Goal: Information Seeking & Learning: Learn about a topic

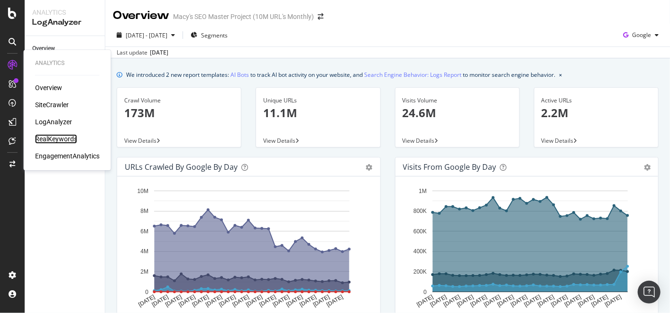
click at [58, 138] on div "RealKeywords" at bounding box center [56, 138] width 42 height 9
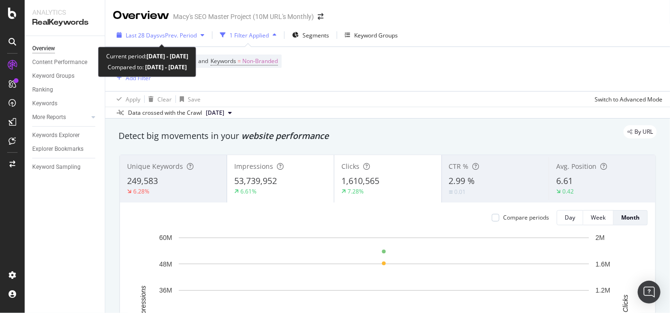
click at [197, 35] on span "vs Prev. Period" at bounding box center [177, 35] width 37 height 8
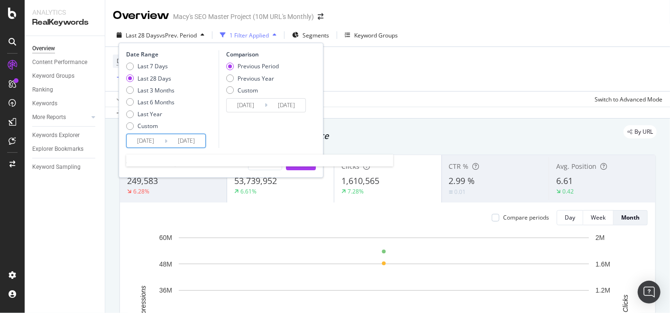
click at [151, 144] on input "[DATE]" at bounding box center [146, 140] width 38 height 13
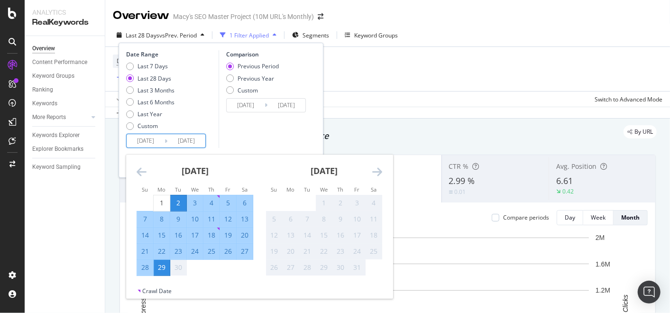
click at [139, 169] on icon "Move backward to switch to the previous month." at bounding box center [142, 171] width 10 height 11
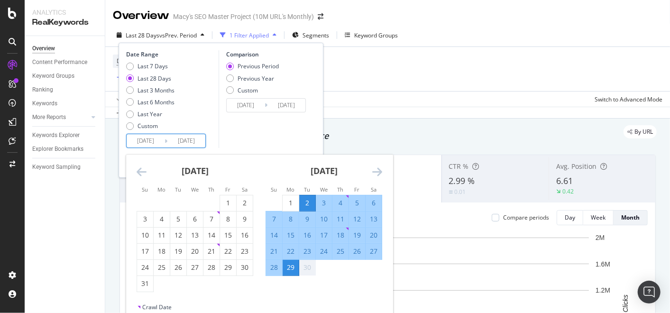
click at [140, 169] on icon "Move backward to switch to the previous month." at bounding box center [142, 171] width 10 height 11
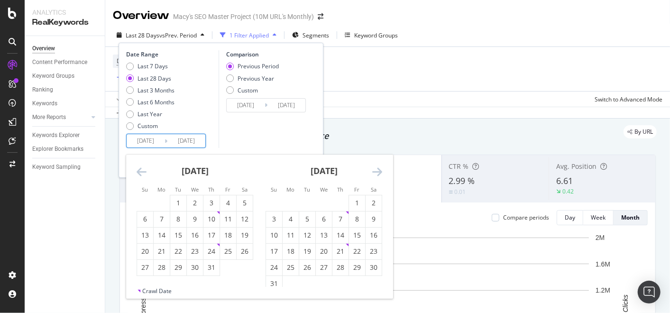
click at [140, 169] on icon "Move backward to switch to the previous month." at bounding box center [142, 171] width 10 height 11
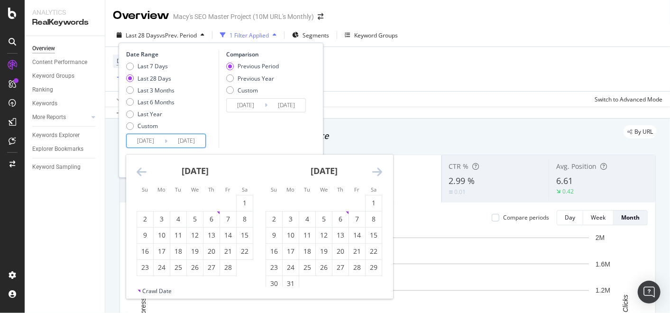
click at [140, 169] on icon "Move backward to switch to the previous month." at bounding box center [142, 171] width 10 height 11
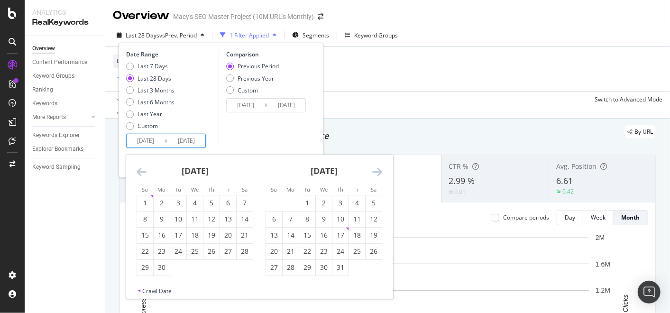
click at [140, 169] on icon "Move backward to switch to the previous month." at bounding box center [142, 171] width 10 height 11
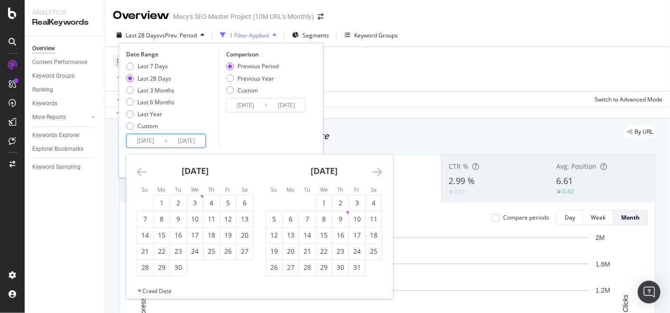
click at [140, 169] on icon "Move backward to switch to the previous month." at bounding box center [142, 171] width 10 height 11
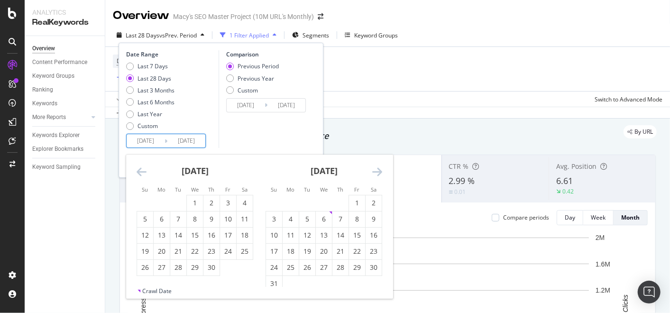
click at [140, 169] on icon "Move backward to switch to the previous month." at bounding box center [142, 171] width 10 height 11
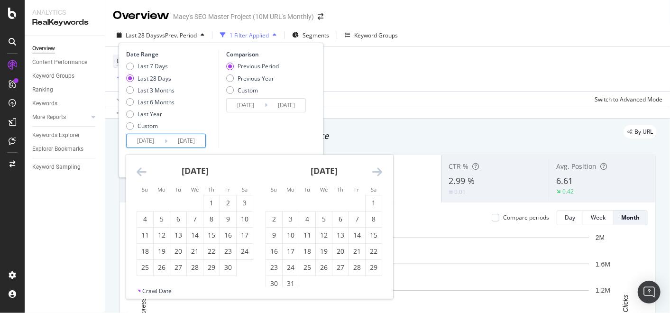
click at [140, 169] on icon "Move backward to switch to the previous month." at bounding box center [142, 171] width 10 height 11
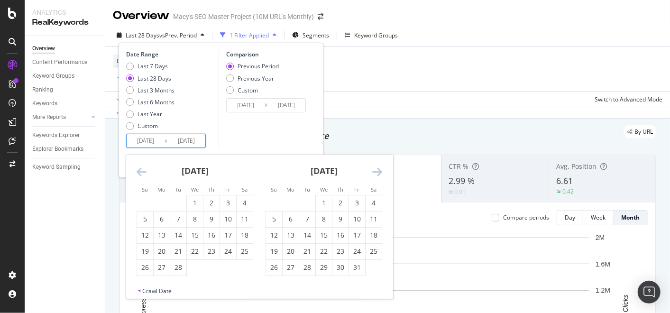
click at [140, 169] on icon "Move backward to switch to the previous month." at bounding box center [142, 171] width 10 height 11
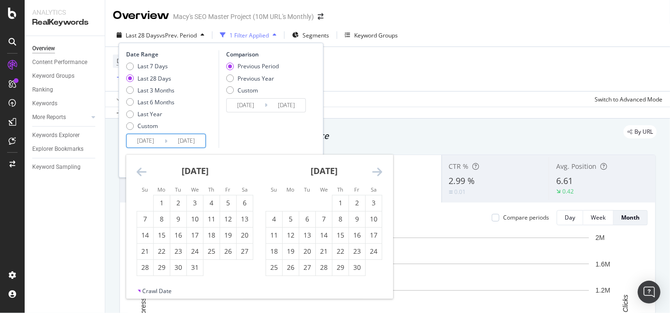
click at [138, 168] on icon "Move backward to switch to the previous month." at bounding box center [142, 171] width 10 height 11
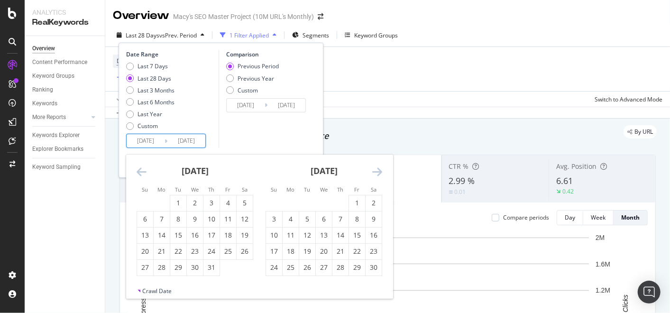
click at [138, 168] on icon "Move backward to switch to the previous month." at bounding box center [142, 171] width 10 height 11
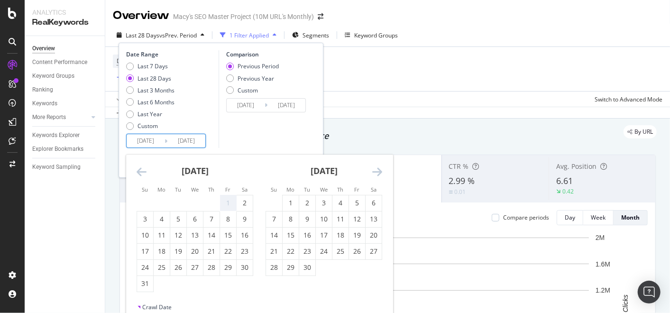
click at [138, 168] on icon "Move backward to switch to the previous month." at bounding box center [142, 171] width 10 height 11
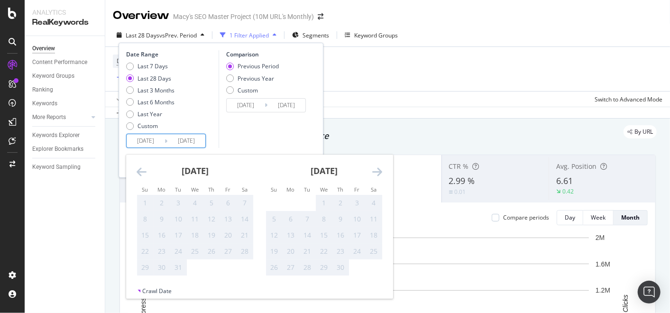
click at [138, 168] on icon "Move backward to switch to the previous month." at bounding box center [142, 171] width 10 height 11
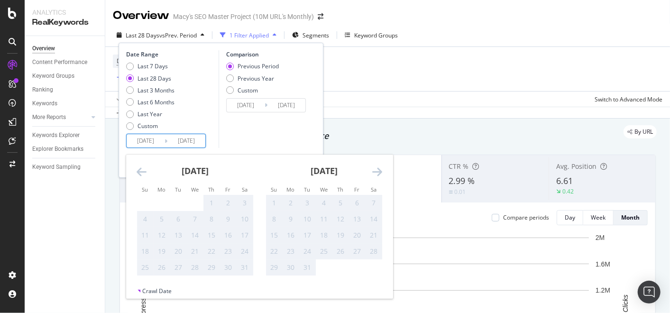
click at [374, 171] on icon "Move forward to switch to the next month." at bounding box center [377, 171] width 10 height 11
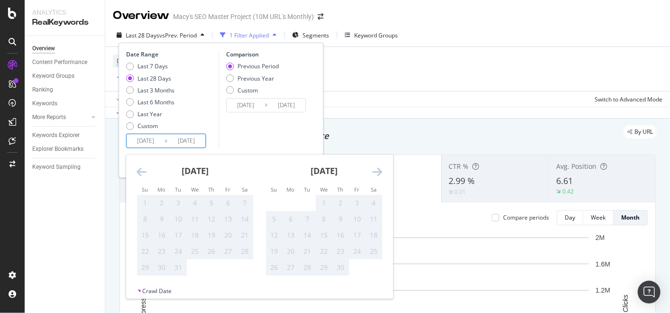
click at [374, 171] on icon "Move forward to switch to the next month." at bounding box center [377, 171] width 10 height 11
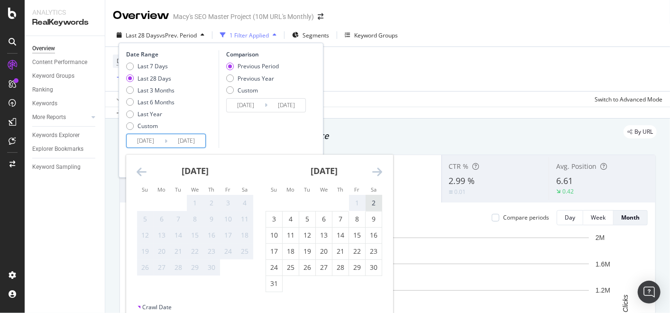
click at [374, 206] on div "2" at bounding box center [373, 202] width 16 height 9
type input "[DATE]"
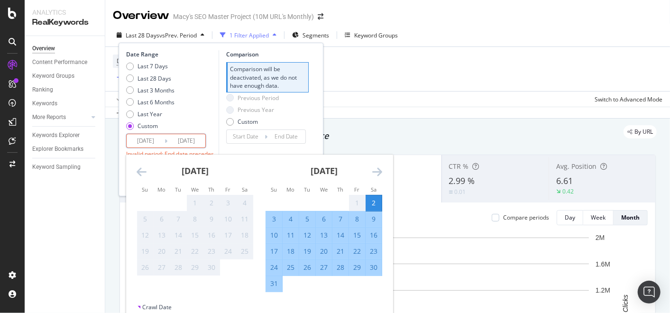
click at [376, 171] on icon "Move forward to switch to the next month." at bounding box center [377, 171] width 10 height 11
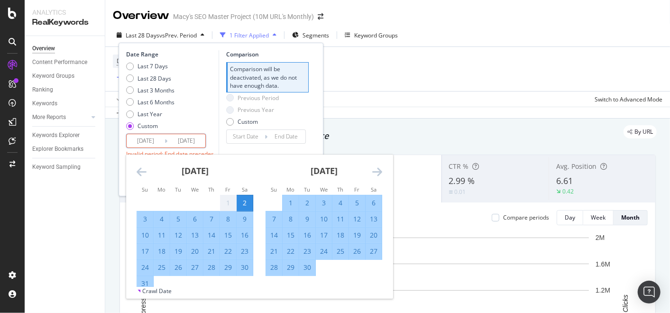
click at [376, 171] on icon "Move forward to switch to the next month." at bounding box center [377, 171] width 10 height 11
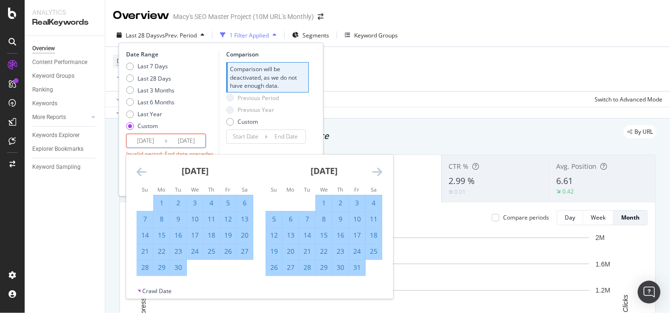
click at [376, 171] on icon "Move forward to switch to the next month." at bounding box center [377, 171] width 10 height 11
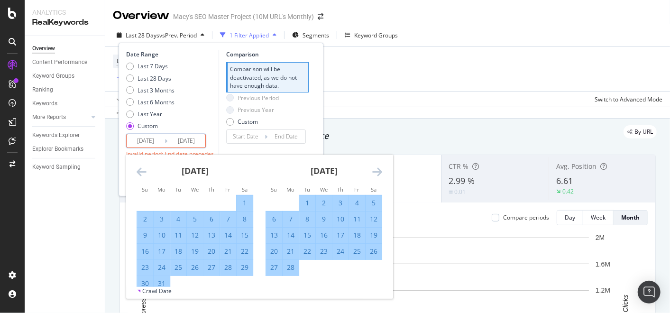
click at [376, 171] on icon "Move forward to switch to the next month." at bounding box center [377, 171] width 10 height 11
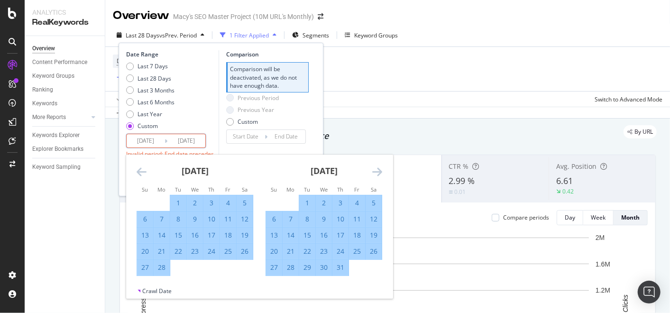
click at [376, 171] on icon "Move forward to switch to the next month." at bounding box center [377, 171] width 10 height 11
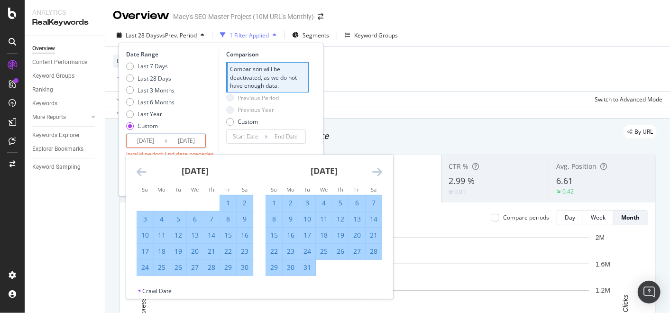
click at [376, 171] on icon "Move forward to switch to the next month." at bounding box center [377, 171] width 10 height 11
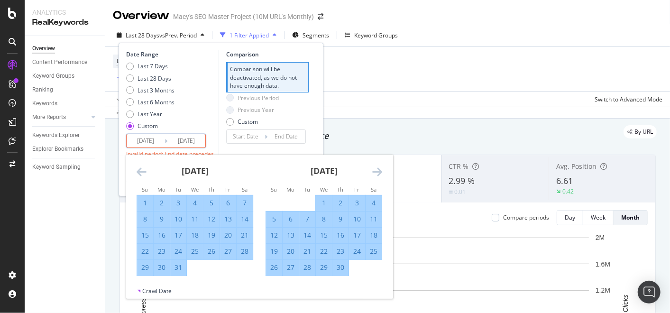
click at [376, 171] on icon "Move forward to switch to the next month." at bounding box center [377, 171] width 10 height 11
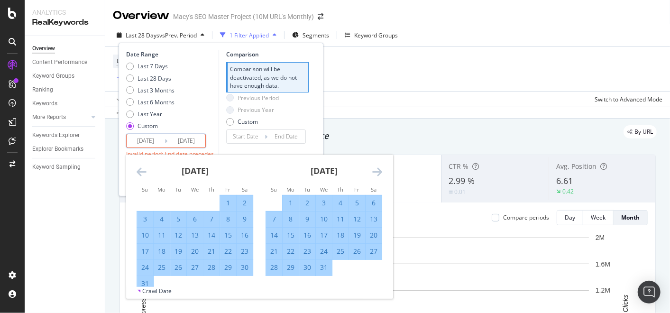
click at [376, 171] on icon "Move forward to switch to the next month." at bounding box center [377, 171] width 10 height 11
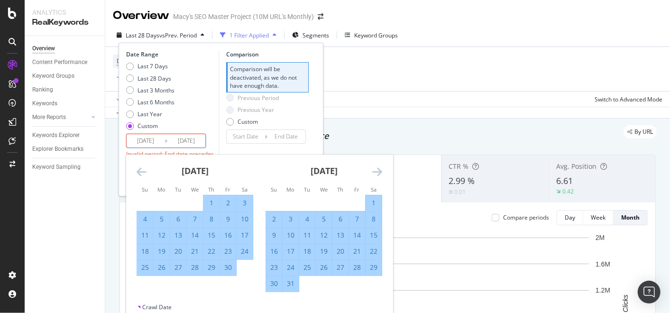
click at [376, 171] on icon "Move forward to switch to the next month." at bounding box center [377, 171] width 10 height 11
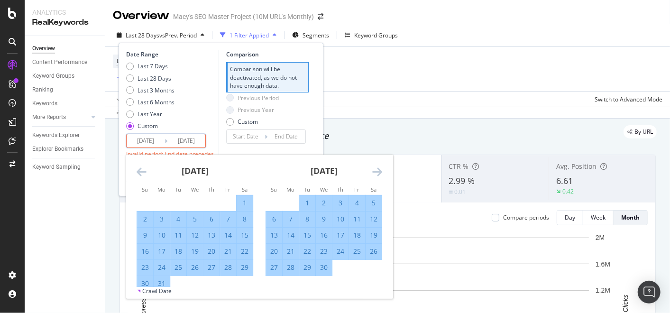
click at [376, 171] on icon "Move forward to switch to the next month." at bounding box center [377, 171] width 10 height 11
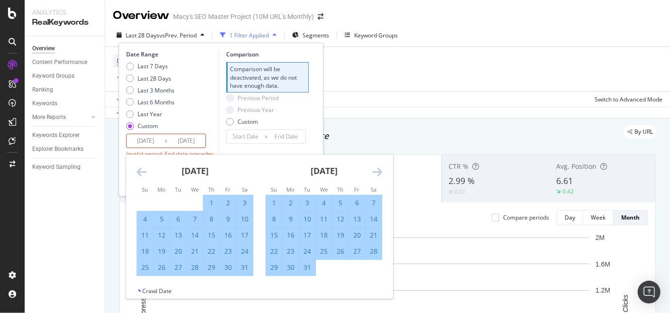
click at [376, 171] on icon "Move forward to switch to the next month." at bounding box center [377, 171] width 10 height 11
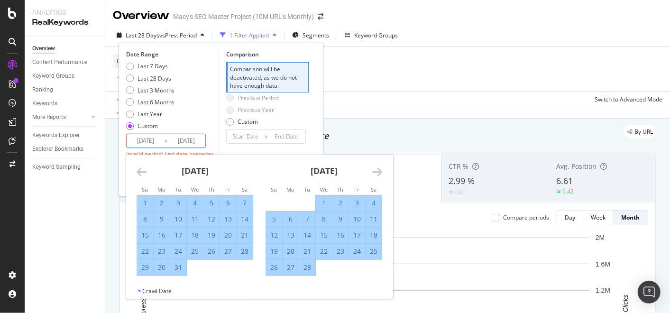
click at [376, 171] on icon "Move forward to switch to the next month." at bounding box center [377, 171] width 10 height 11
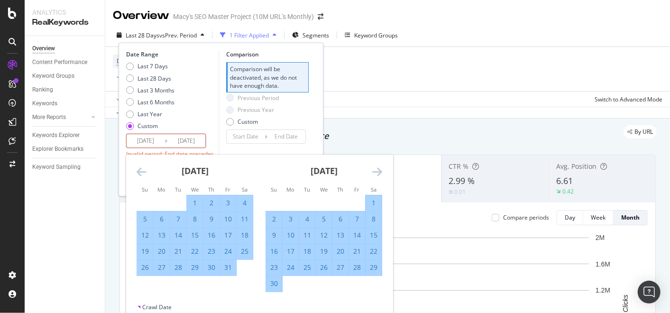
click at [376, 171] on icon "Move forward to switch to the next month." at bounding box center [377, 171] width 10 height 11
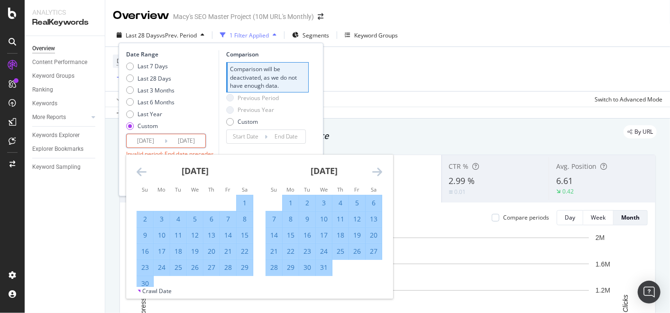
click at [376, 171] on icon "Move forward to switch to the next month." at bounding box center [377, 171] width 10 height 11
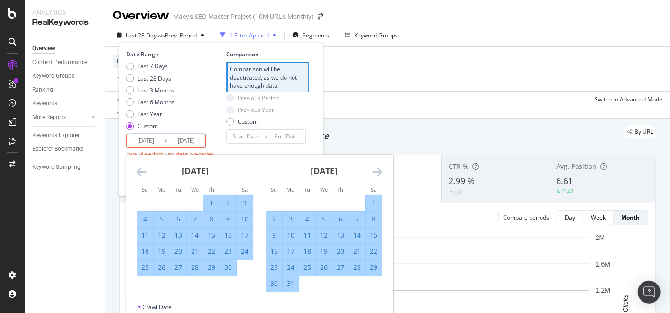
click at [376, 171] on icon "Move forward to switch to the next month." at bounding box center [377, 171] width 10 height 11
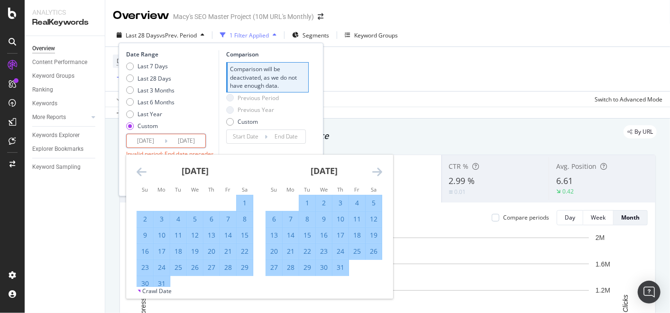
click at [376, 171] on icon "Move forward to switch to the next month." at bounding box center [377, 171] width 10 height 11
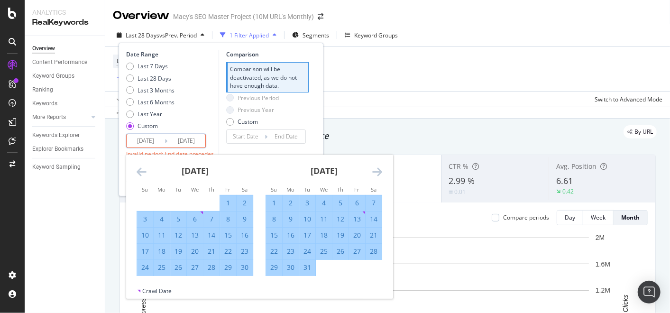
click at [376, 171] on icon "Move forward to switch to the next month." at bounding box center [377, 171] width 10 height 11
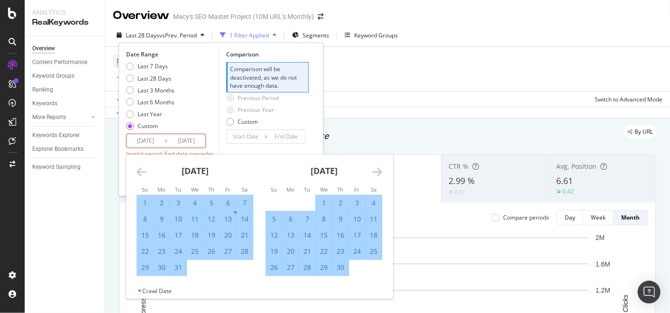
click at [376, 171] on icon "Move forward to switch to the next month." at bounding box center [377, 171] width 10 height 11
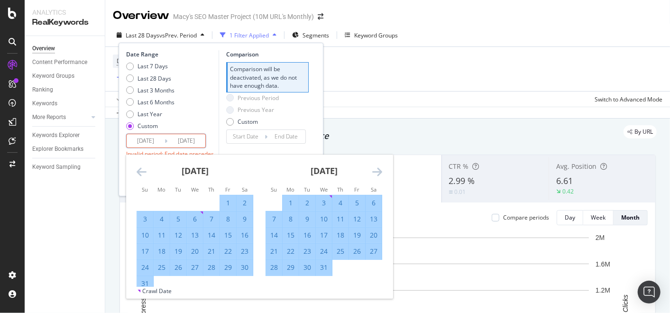
click at [376, 171] on icon "Move forward to switch to the next month." at bounding box center [377, 171] width 10 height 11
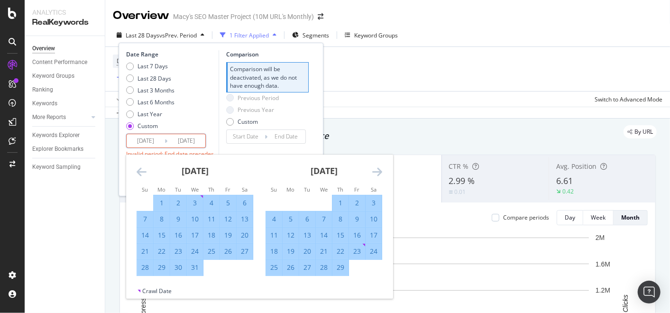
click at [376, 171] on icon "Move forward to switch to the next month." at bounding box center [377, 171] width 10 height 11
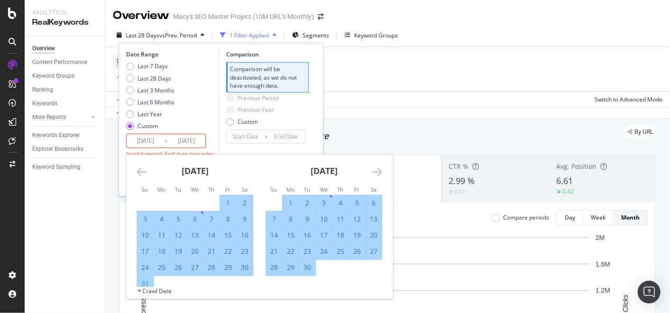
click at [376, 171] on icon "Move forward to switch to the next month." at bounding box center [377, 171] width 10 height 11
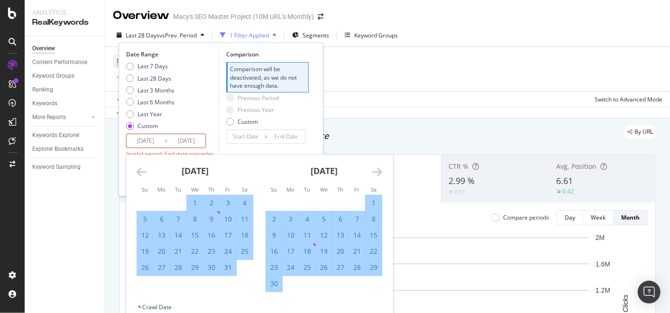
click at [376, 171] on icon "Move forward to switch to the next month." at bounding box center [377, 171] width 10 height 11
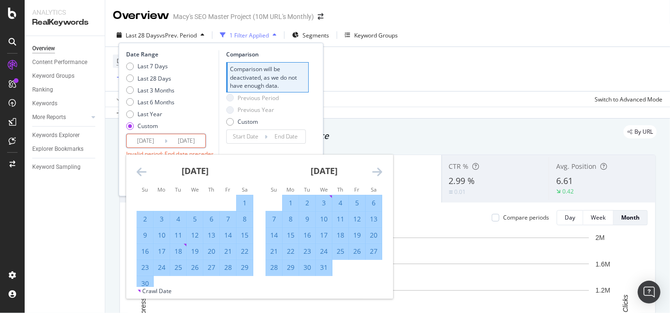
click at [376, 171] on icon "Move forward to switch to the next month." at bounding box center [377, 171] width 10 height 11
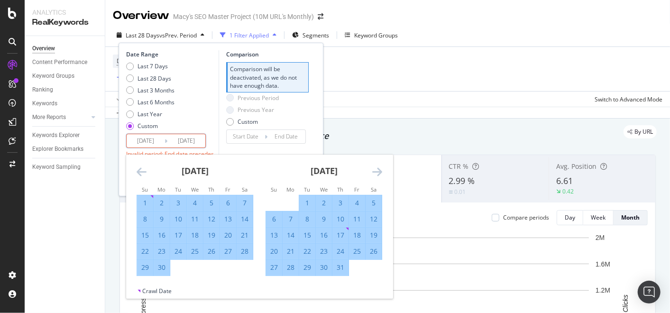
click at [376, 171] on icon "Move forward to switch to the next month." at bounding box center [377, 171] width 10 height 11
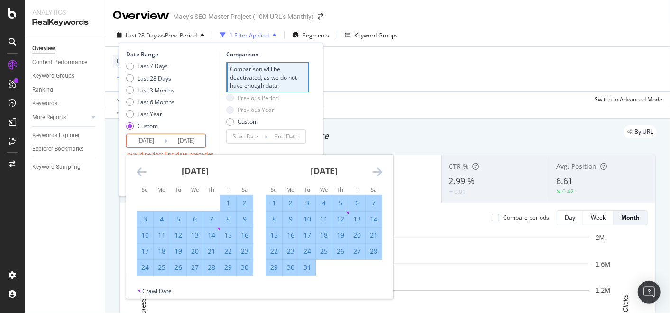
click at [376, 171] on icon "Move forward to switch to the next month." at bounding box center [377, 171] width 10 height 11
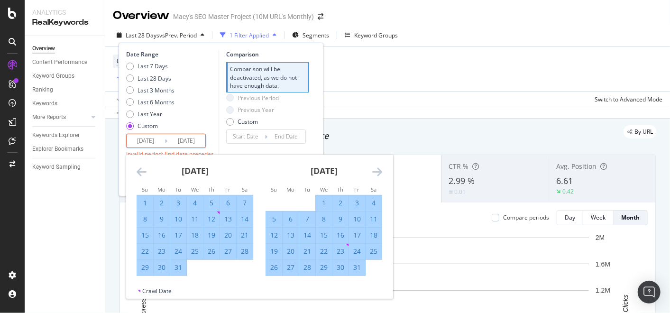
click at [376, 171] on icon "Move forward to switch to the next month." at bounding box center [377, 171] width 10 height 11
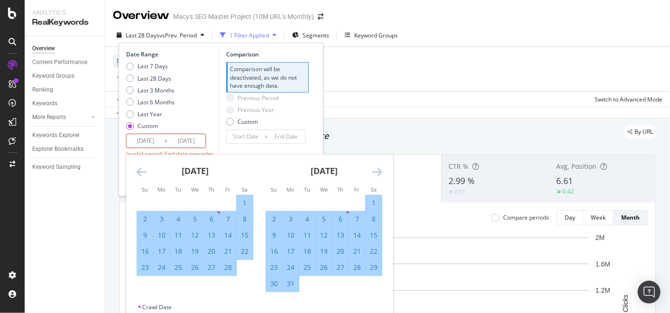
click at [376, 171] on icon "Move forward to switch to the next month." at bounding box center [377, 171] width 10 height 11
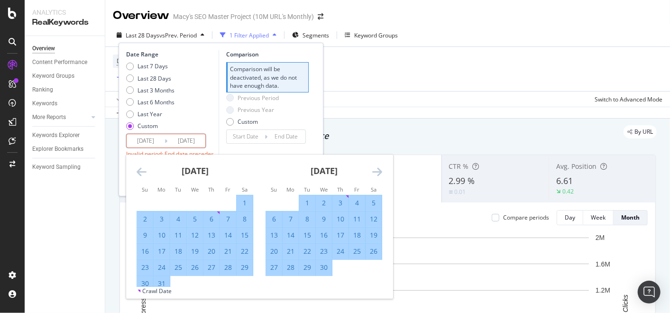
click at [376, 171] on icon "Move forward to switch to the next month." at bounding box center [377, 171] width 10 height 11
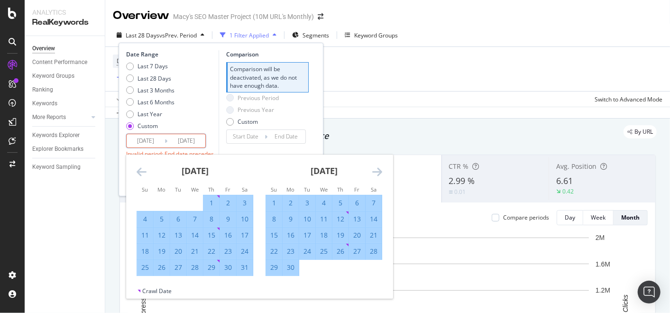
click at [376, 171] on icon "Move forward to switch to the next month." at bounding box center [377, 171] width 10 height 11
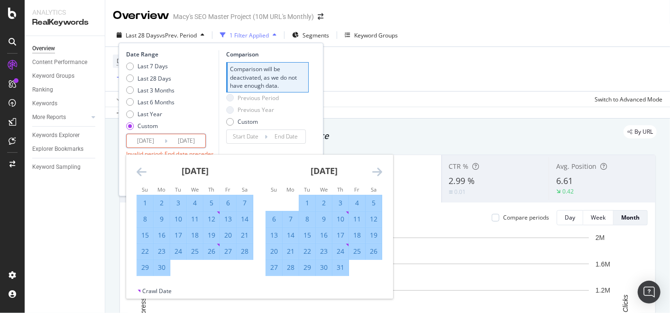
click at [376, 171] on icon "Move forward to switch to the next month." at bounding box center [377, 171] width 10 height 11
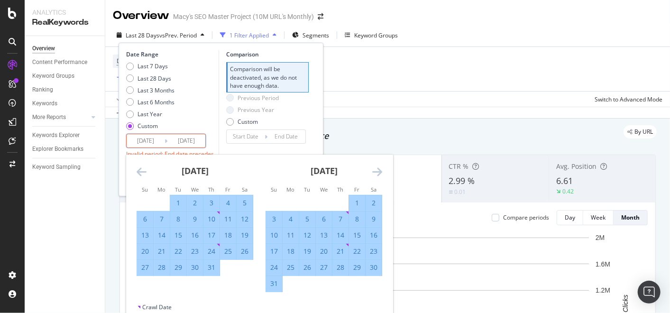
click at [376, 171] on icon "Move forward to switch to the next month." at bounding box center [377, 171] width 10 height 11
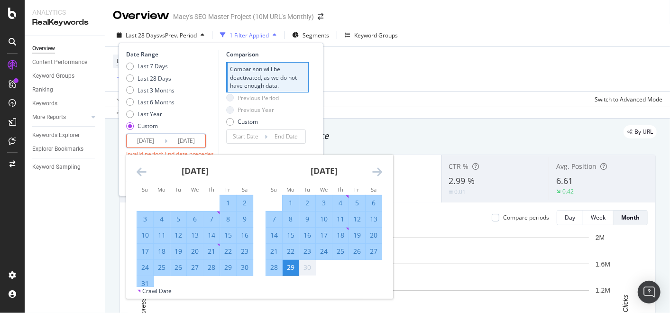
click at [288, 265] on div "29" at bounding box center [291, 267] width 16 height 9
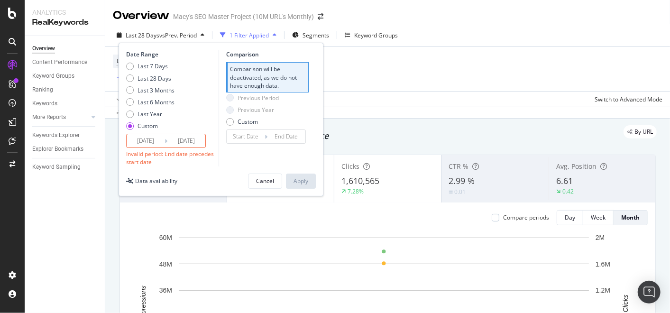
click at [219, 172] on div "Date Range Last 7 Days Last 28 Days Last 3 Months Last 6 Months Last Year Custo…" at bounding box center [221, 119] width 205 height 153
click at [185, 161] on div "Invalid period: End date precedes start date" at bounding box center [171, 158] width 90 height 16
click at [134, 140] on input "[DATE]" at bounding box center [146, 140] width 38 height 13
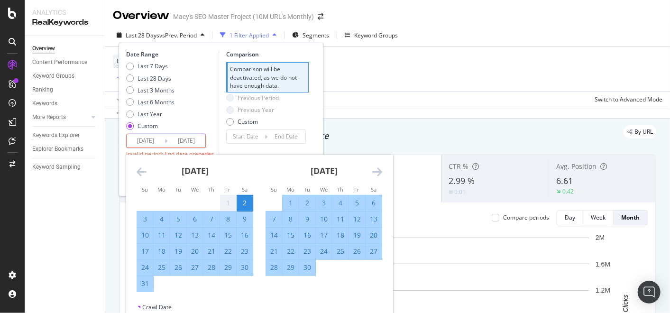
click at [180, 138] on input "[DATE]" at bounding box center [186, 140] width 38 height 13
click at [217, 121] on div "Date Range Last 7 Days Last 28 Days Last 3 Months Last 6 Months Last Year Custo…" at bounding box center [221, 108] width 190 height 116
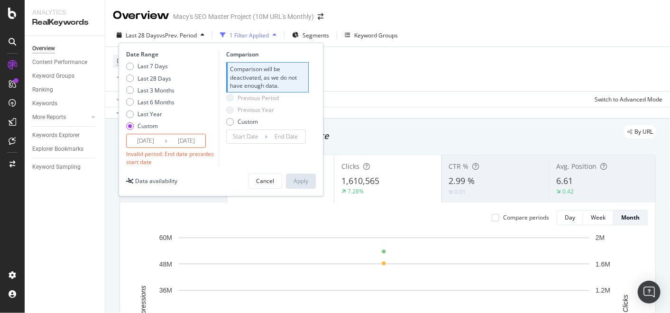
click at [181, 154] on div "Invalid period: End date precedes start date" at bounding box center [171, 158] width 90 height 16
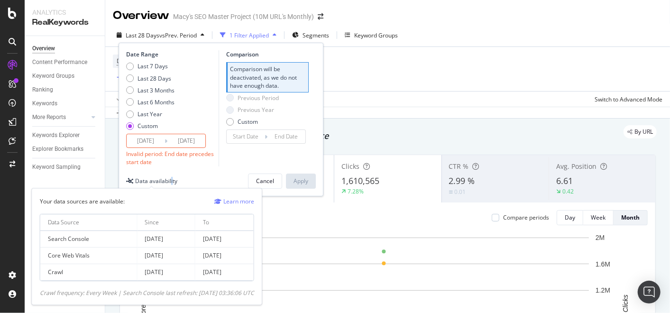
drag, startPoint x: 181, startPoint y: 154, endPoint x: 171, endPoint y: 177, distance: 25.1
click at [171, 177] on div "Data availability" at bounding box center [156, 181] width 42 height 8
drag, startPoint x: 171, startPoint y: 177, endPoint x: 153, endPoint y: 157, distance: 27.2
click at [153, 157] on div "Invalid period: End date precedes start date" at bounding box center [171, 158] width 90 height 16
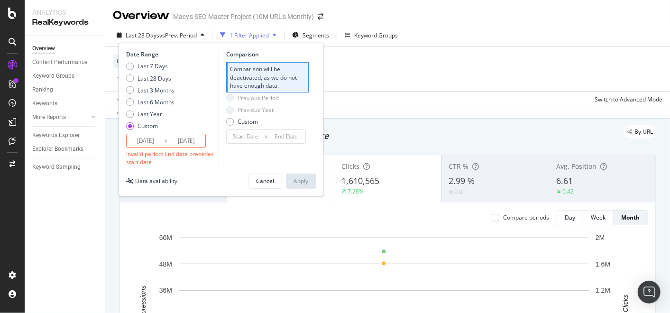
click at [198, 171] on div "Date Range Last 7 Days Last 28 Days Last 3 Months Last 6 Months Last Year Custo…" at bounding box center [221, 119] width 205 height 153
click at [507, 95] on div "Apply Clear Save Switch to Advanced Mode" at bounding box center [387, 99] width 565 height 16
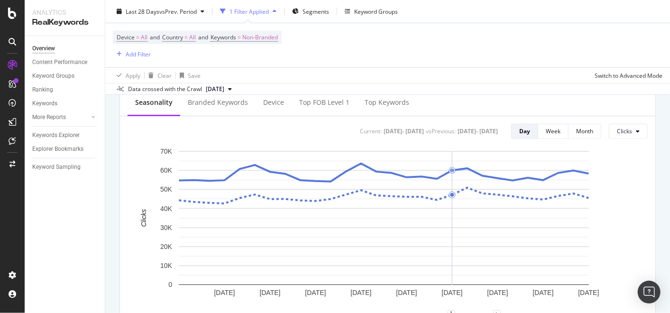
scroll to position [368, 0]
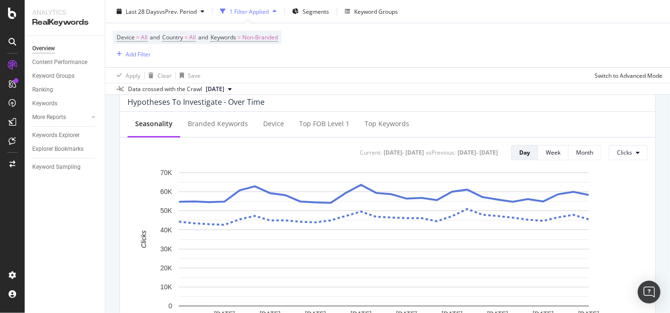
click at [470, 149] on div "[DATE] - [DATE]" at bounding box center [477, 152] width 40 height 8
click at [383, 150] on div "[DATE] - [DATE]" at bounding box center [403, 152] width 40 height 8
click at [255, 147] on div "Current: [DATE] - [DATE] vs Previous : [DATE] - [DATE] Day Week Month Clicks" at bounding box center [388, 152] width 520 height 15
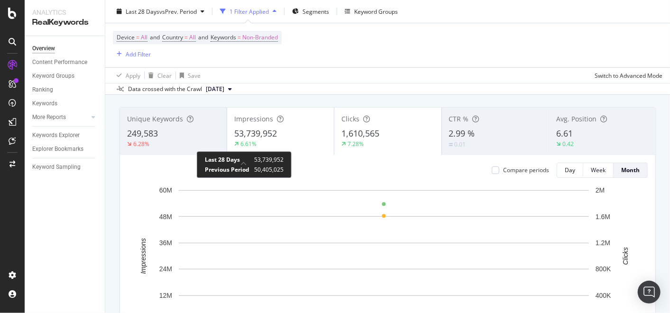
scroll to position [0, 0]
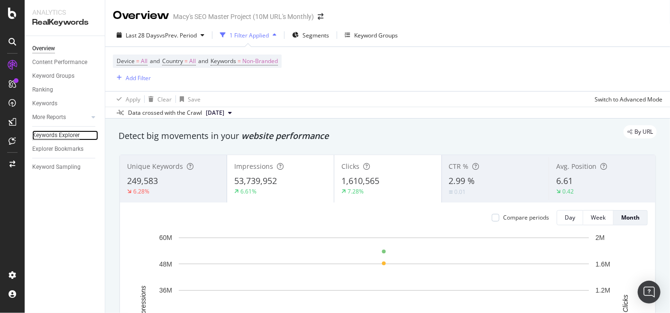
click at [70, 133] on div "Keywords Explorer" at bounding box center [55, 135] width 47 height 10
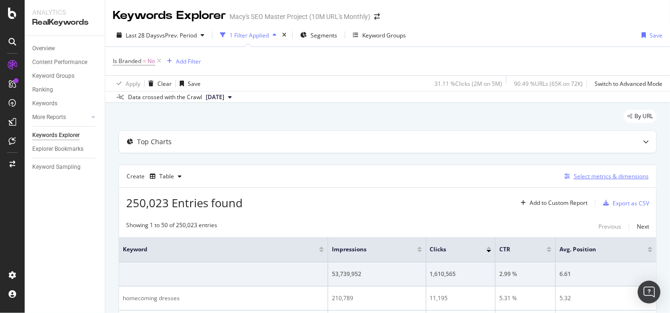
click at [602, 180] on div "Select metrics & dimensions" at bounding box center [604, 176] width 88 height 10
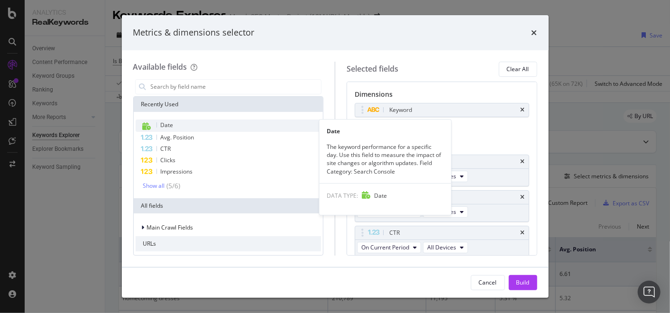
click at [175, 124] on div "Date" at bounding box center [229, 125] width 186 height 12
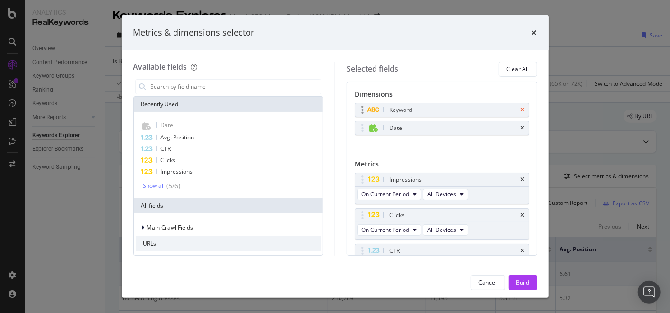
click at [520, 109] on icon "times" at bounding box center [522, 110] width 4 height 6
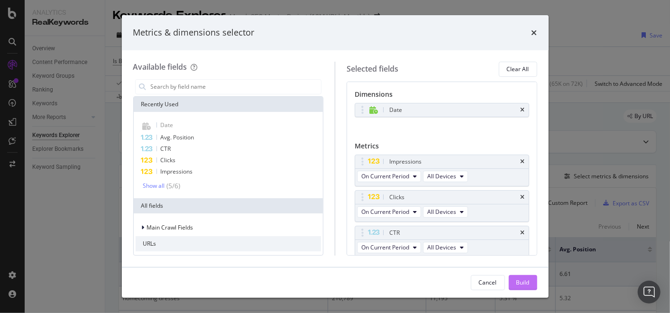
click at [524, 280] on div "Build" at bounding box center [522, 282] width 13 height 8
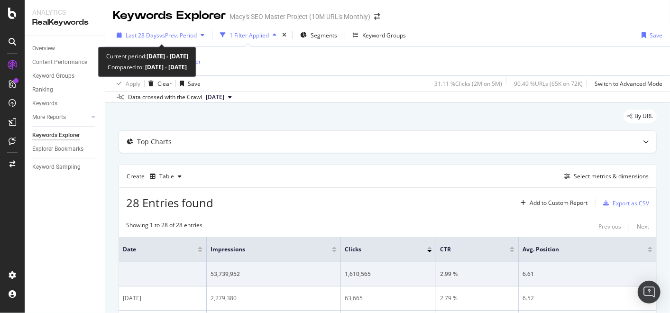
click at [190, 35] on span "vs Prev. Period" at bounding box center [177, 35] width 37 height 8
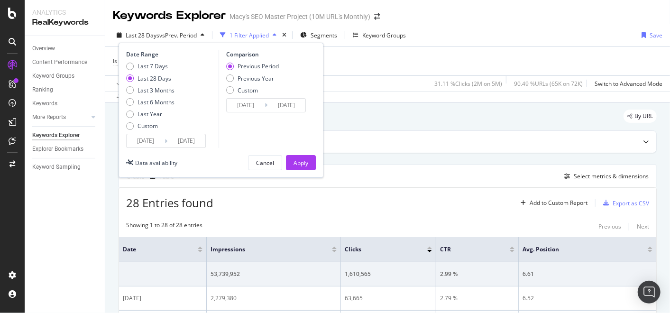
click at [161, 140] on input "[DATE]" at bounding box center [146, 140] width 38 height 13
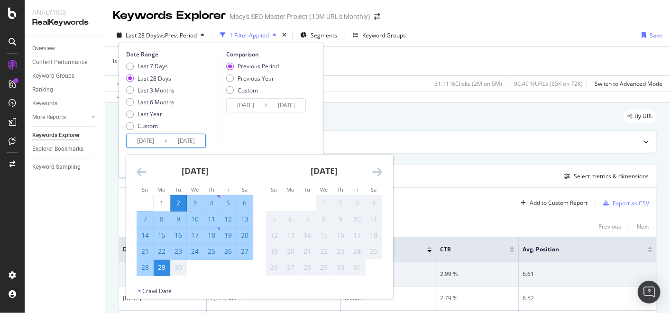
click at [209, 171] on strong "[DATE]" at bounding box center [195, 170] width 27 height 11
click at [182, 170] on strong "[DATE]" at bounding box center [195, 170] width 27 height 11
click at [140, 171] on icon "Move backward to switch to the previous month." at bounding box center [142, 171] width 10 height 11
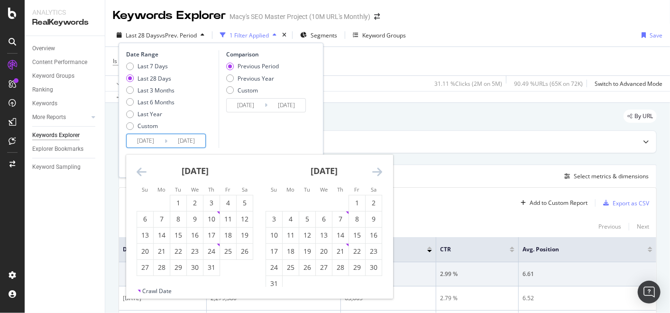
click at [140, 171] on icon "Move backward to switch to the previous month." at bounding box center [142, 171] width 10 height 11
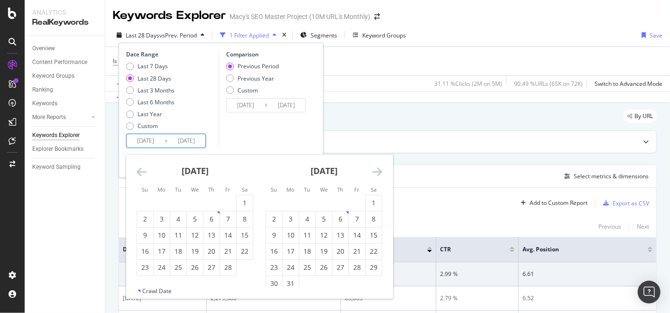
click at [140, 171] on icon "Move backward to switch to the previous month." at bounding box center [142, 171] width 10 height 11
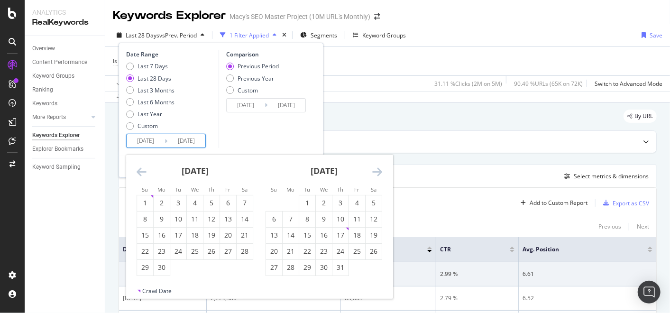
click at [140, 171] on icon "Move backward to switch to the previous month." at bounding box center [142, 171] width 10 height 11
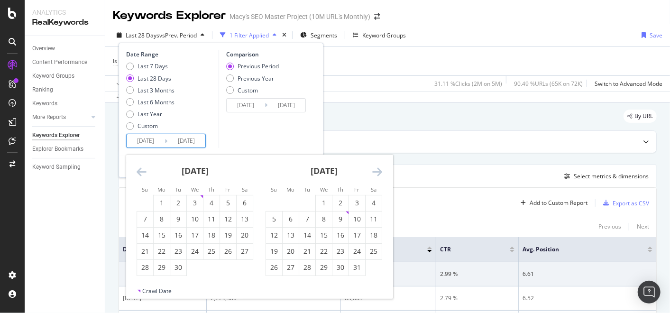
click at [140, 171] on icon "Move backward to switch to the previous month." at bounding box center [142, 171] width 10 height 11
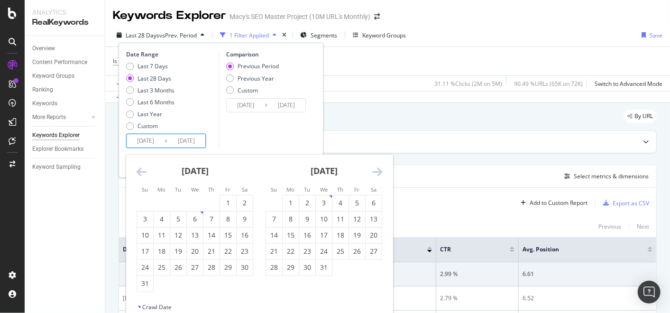
click at [140, 171] on icon "Move backward to switch to the previous month." at bounding box center [142, 171] width 10 height 11
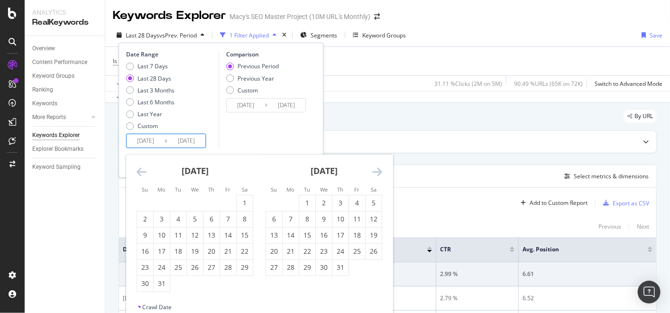
click at [140, 171] on icon "Move backward to switch to the previous month." at bounding box center [142, 171] width 10 height 11
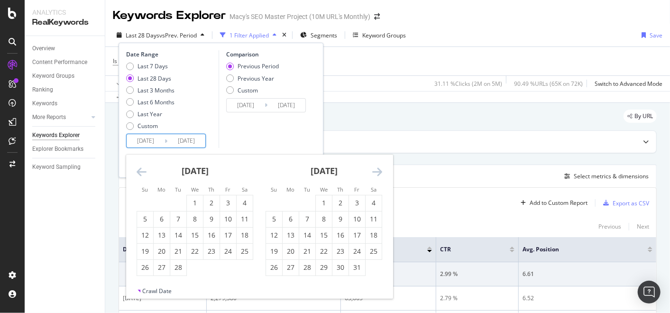
click at [140, 171] on icon "Move backward to switch to the previous month." at bounding box center [142, 171] width 10 height 11
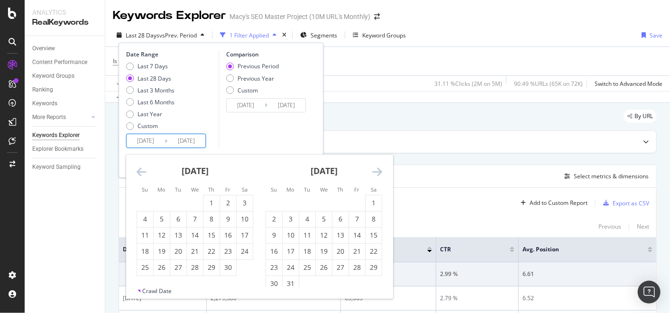
click at [140, 171] on icon "Move backward to switch to the previous month." at bounding box center [142, 171] width 10 height 11
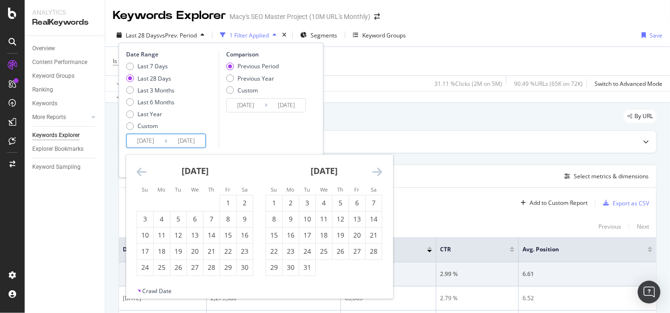
click at [140, 171] on icon "Move backward to switch to the previous month." at bounding box center [142, 171] width 10 height 11
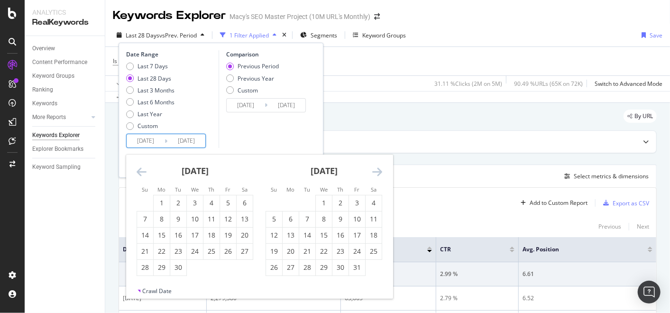
click at [140, 171] on icon "Move backward to switch to the previous month." at bounding box center [142, 171] width 10 height 11
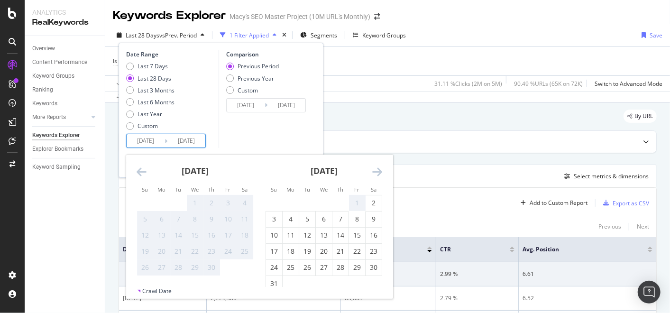
click at [140, 171] on icon "Move backward to switch to the previous month." at bounding box center [142, 171] width 10 height 11
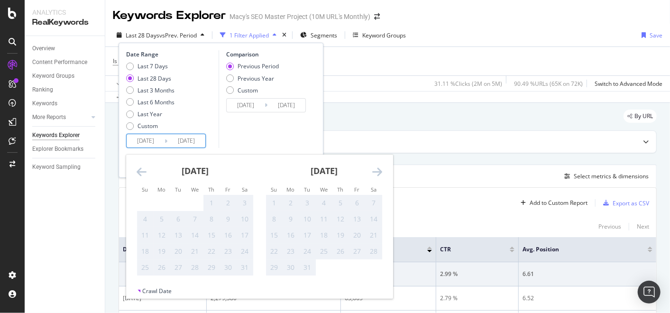
click at [140, 171] on icon "Move backward to switch to the previous month." at bounding box center [142, 171] width 10 height 11
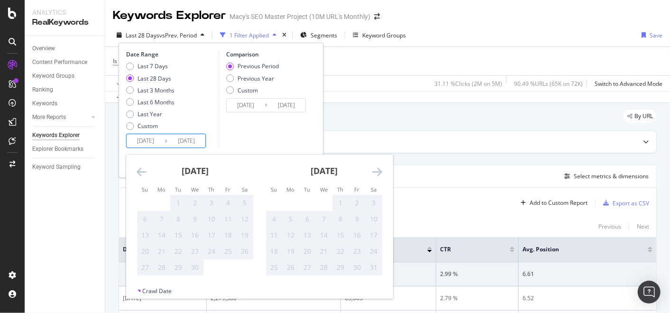
click at [380, 176] on icon "Move forward to switch to the next month." at bounding box center [377, 171] width 10 height 11
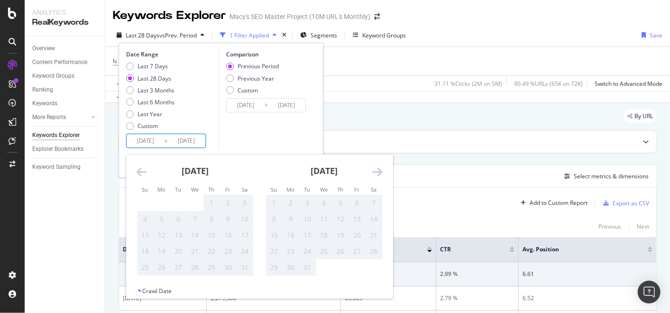
click at [380, 176] on icon "Move forward to switch to the next month." at bounding box center [377, 171] width 10 height 11
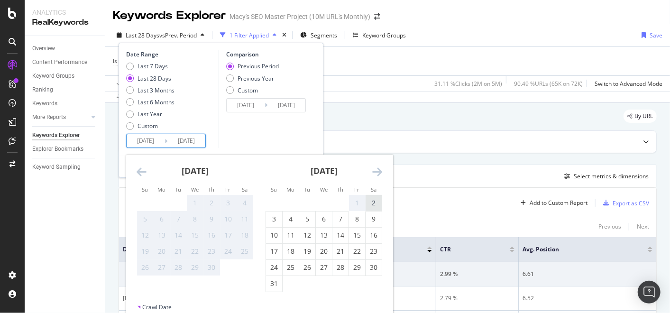
click at [374, 203] on div "2" at bounding box center [373, 202] width 16 height 9
type input "[DATE]"
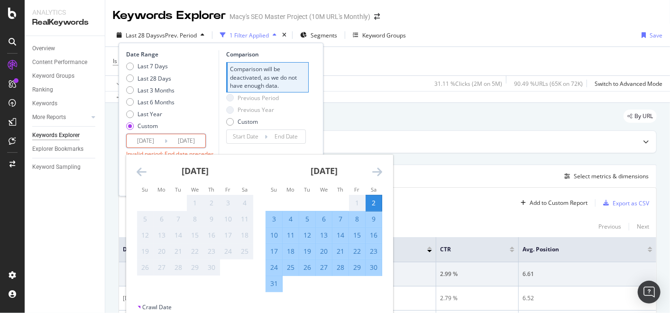
click at [375, 170] on icon "Move forward to switch to the next month." at bounding box center [377, 171] width 10 height 11
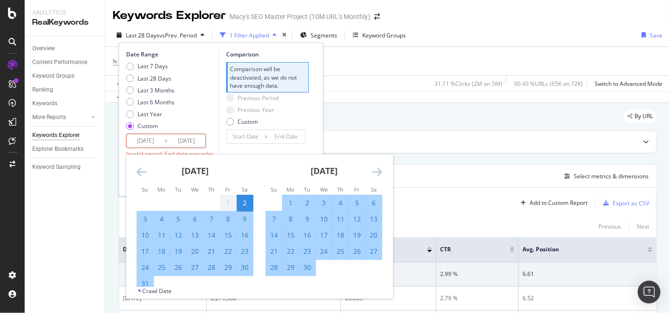
click at [375, 170] on icon "Move forward to switch to the next month." at bounding box center [377, 171] width 10 height 11
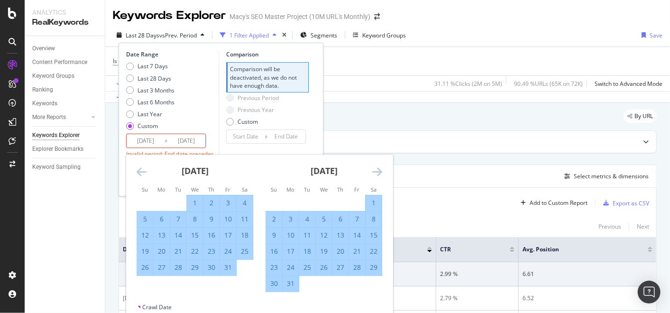
click at [375, 170] on icon "Move forward to switch to the next month." at bounding box center [377, 171] width 10 height 11
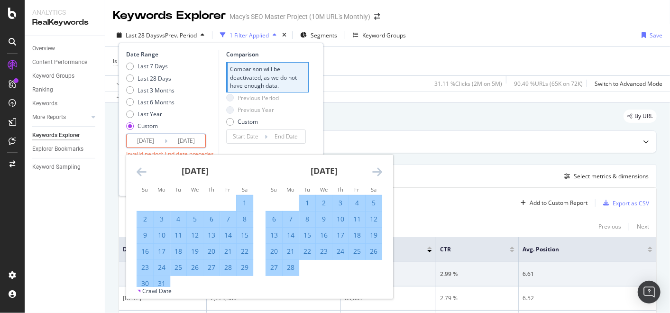
click at [375, 170] on icon "Move forward to switch to the next month." at bounding box center [377, 171] width 10 height 11
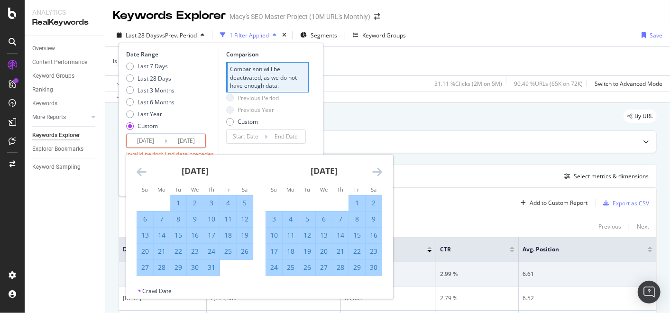
click at [375, 171] on icon "Move forward to switch to the next month." at bounding box center [377, 171] width 10 height 11
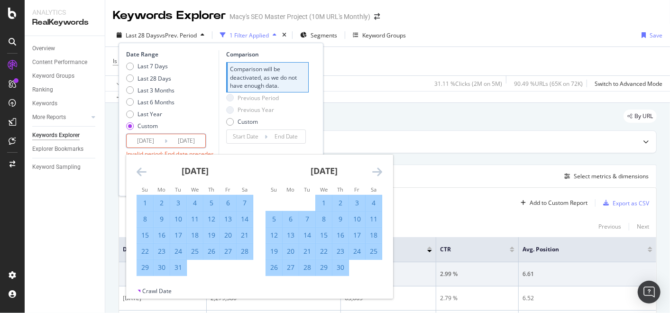
click at [375, 171] on icon "Move forward to switch to the next month." at bounding box center [377, 171] width 10 height 11
click at [374, 171] on icon "Move forward to switch to the next month." at bounding box center [377, 171] width 10 height 11
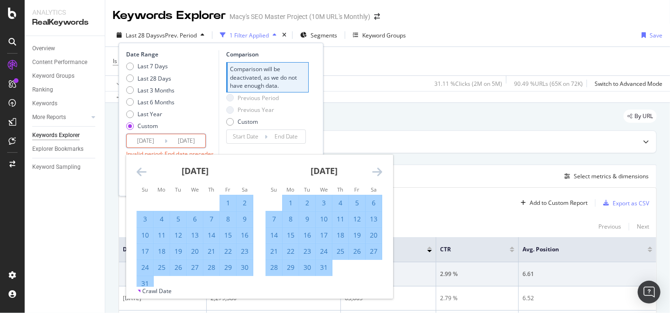
click at [374, 171] on icon "Move forward to switch to the next month." at bounding box center [377, 171] width 10 height 11
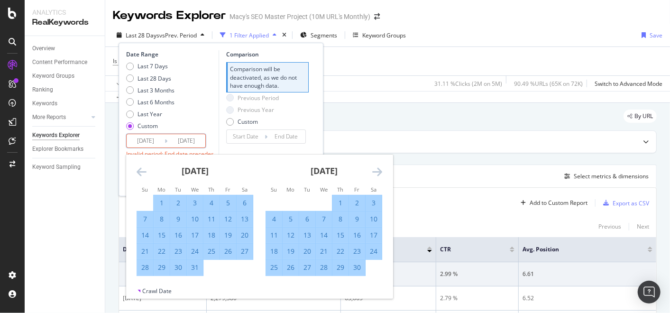
click at [373, 172] on icon "Move forward to switch to the next month." at bounding box center [377, 171] width 10 height 11
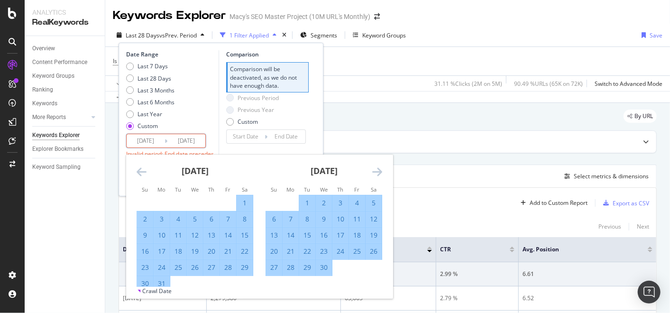
click at [374, 172] on icon "Move forward to switch to the next month." at bounding box center [377, 171] width 10 height 11
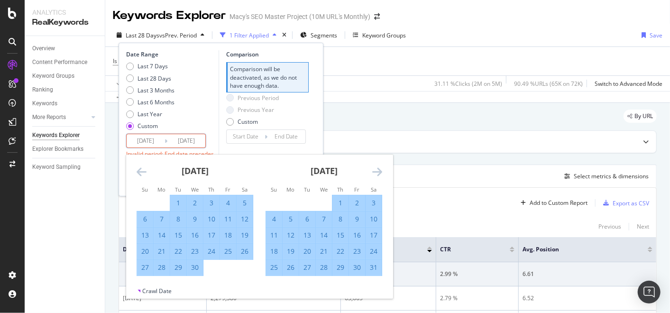
click at [374, 172] on icon "Move forward to switch to the next month." at bounding box center [377, 171] width 10 height 11
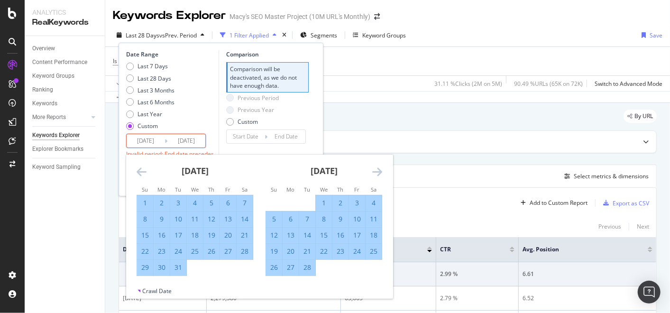
click at [374, 172] on icon "Move forward to switch to the next month." at bounding box center [377, 171] width 10 height 11
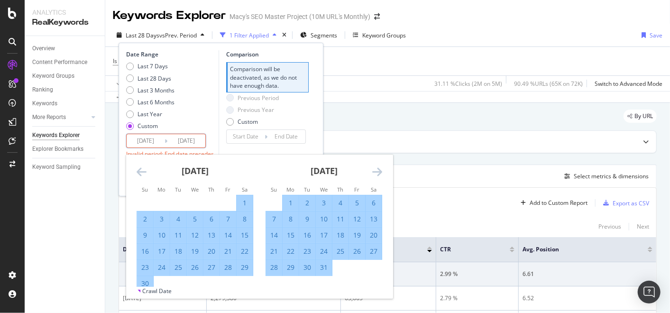
click at [374, 172] on icon "Move forward to switch to the next month." at bounding box center [377, 171] width 10 height 11
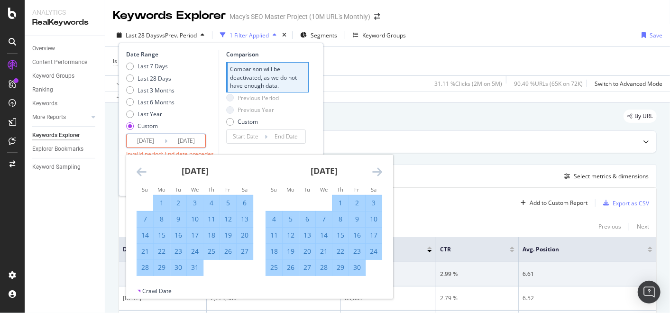
click at [374, 172] on icon "Move forward to switch to the next month." at bounding box center [377, 171] width 10 height 11
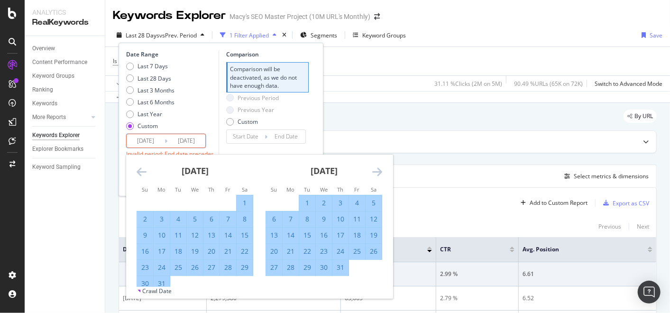
click at [374, 172] on icon "Move forward to switch to the next month." at bounding box center [377, 171] width 10 height 11
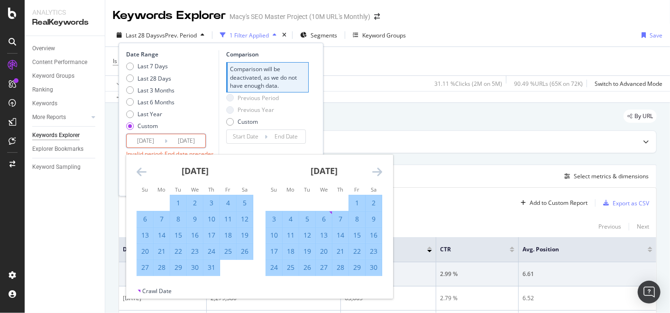
click at [374, 172] on icon "Move forward to switch to the next month." at bounding box center [377, 171] width 10 height 11
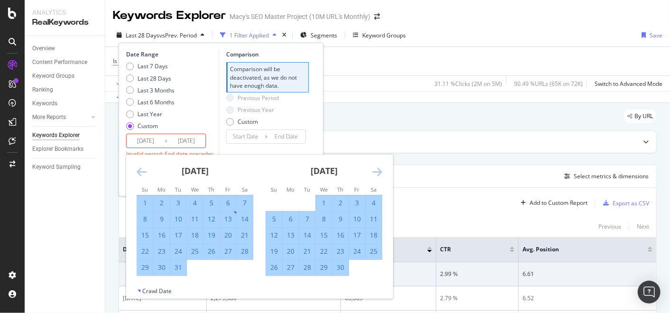
click at [374, 172] on icon "Move forward to switch to the next month." at bounding box center [377, 171] width 10 height 11
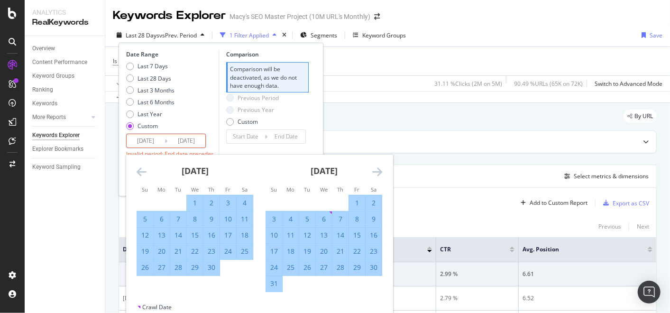
click at [374, 172] on icon "Move forward to switch to the next month." at bounding box center [377, 171] width 10 height 11
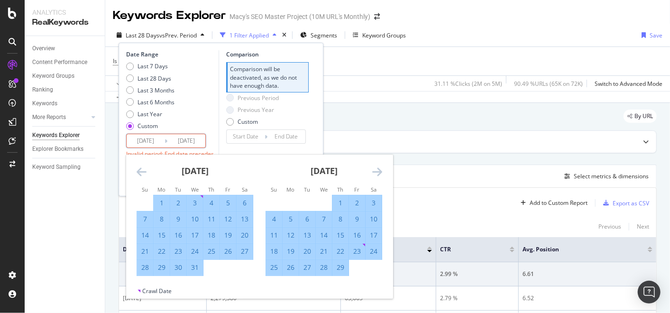
click at [374, 172] on icon "Move forward to switch to the next month." at bounding box center [377, 171] width 10 height 11
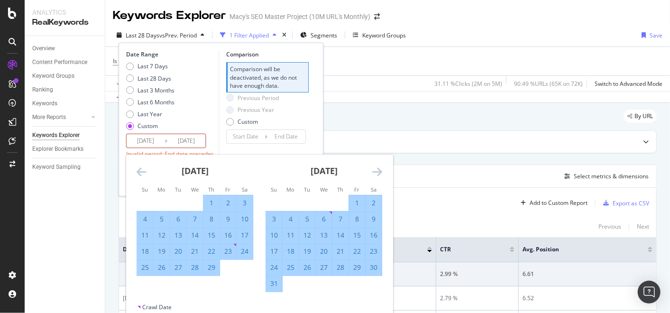
click at [375, 172] on icon "Move forward to switch to the next month." at bounding box center [377, 171] width 10 height 11
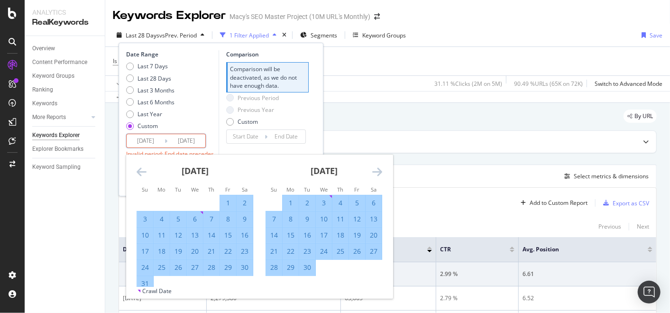
click at [376, 173] on icon "Move forward to switch to the next month." at bounding box center [377, 171] width 10 height 11
click at [378, 173] on icon "Move forward to switch to the next month." at bounding box center [377, 171] width 10 height 11
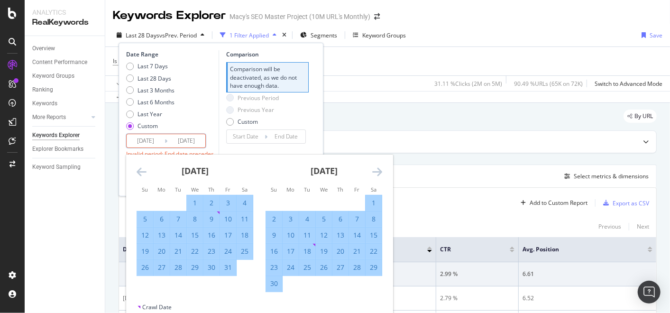
click at [378, 173] on icon "Move forward to switch to the next month." at bounding box center [377, 171] width 10 height 11
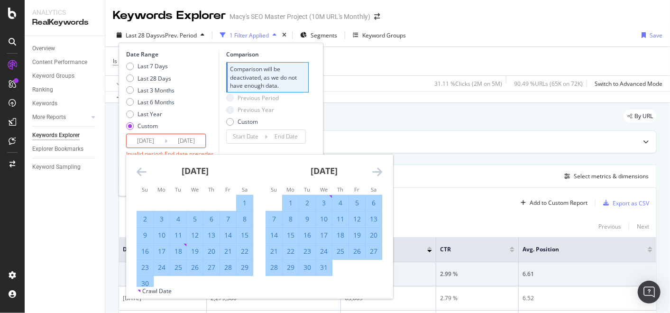
click at [378, 173] on icon "Move forward to switch to the next month." at bounding box center [377, 171] width 10 height 11
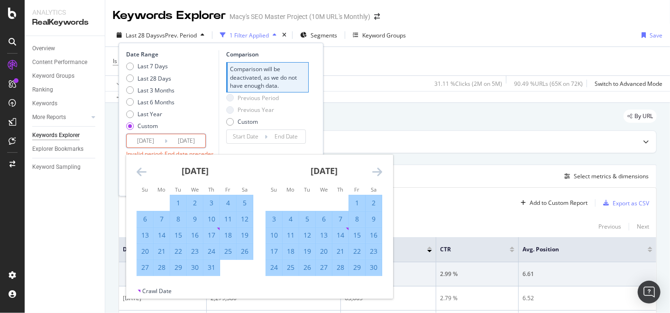
click at [378, 173] on icon "Move forward to switch to the next month." at bounding box center [377, 171] width 10 height 11
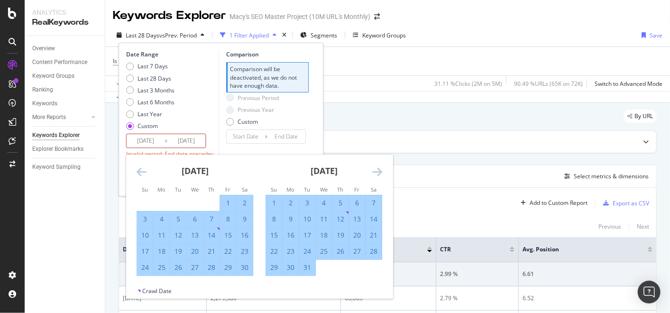
click at [378, 173] on icon "Move forward to switch to the next month." at bounding box center [377, 171] width 10 height 11
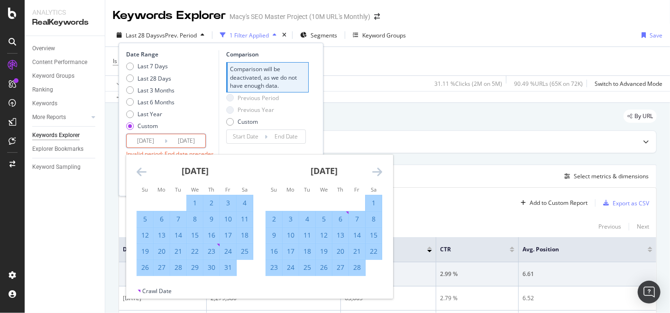
click at [378, 173] on icon "Move forward to switch to the next month." at bounding box center [377, 171] width 10 height 11
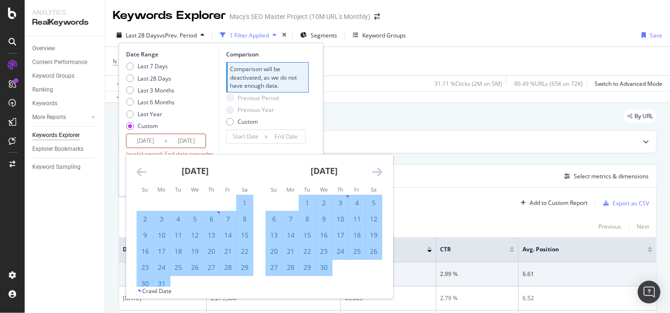
click at [378, 173] on icon "Move forward to switch to the next month." at bounding box center [377, 171] width 10 height 11
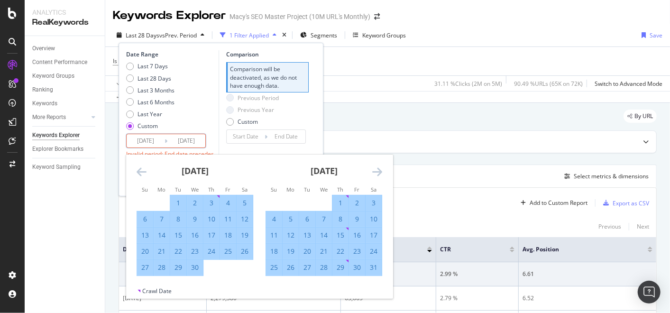
click at [378, 173] on icon "Move forward to switch to the next month." at bounding box center [377, 171] width 10 height 11
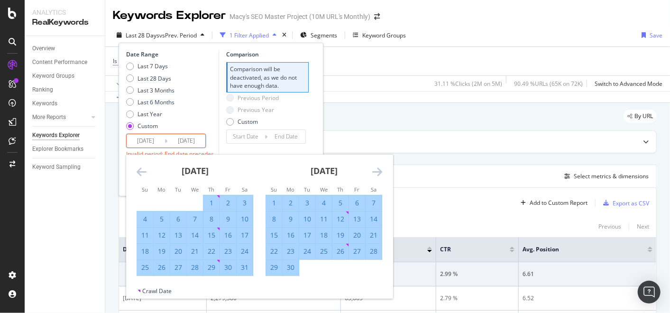
click at [378, 173] on icon "Move forward to switch to the next month." at bounding box center [377, 171] width 10 height 11
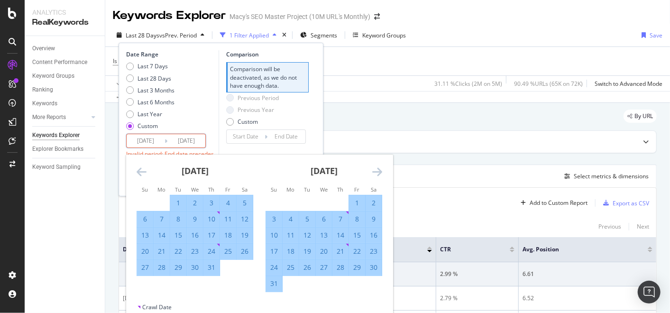
click at [378, 173] on icon "Move forward to switch to the next month." at bounding box center [377, 171] width 10 height 11
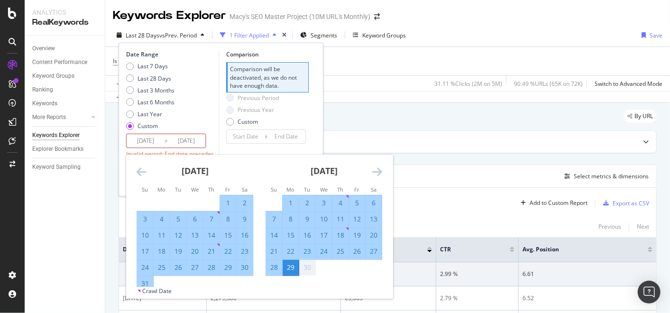
click at [378, 173] on icon "Move forward to switch to the next month." at bounding box center [377, 171] width 10 height 11
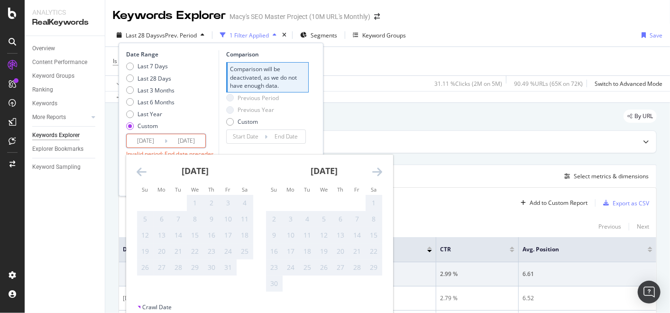
click at [137, 169] on icon "Move backward to switch to the previous month." at bounding box center [142, 171] width 10 height 11
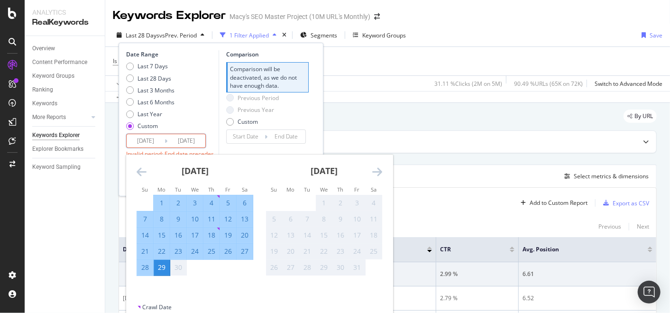
click at [161, 269] on div "29" at bounding box center [162, 267] width 16 height 9
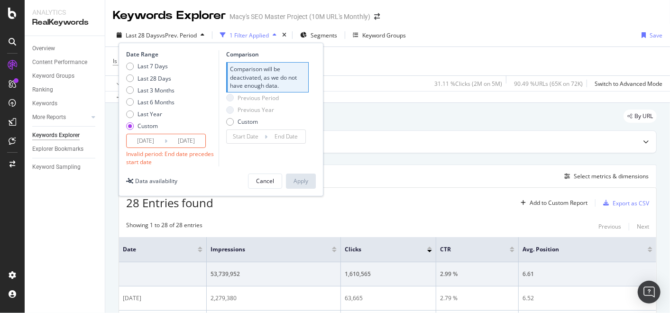
click at [229, 171] on div "Date Range Last 7 Days Last 28 Days Last 3 Months Last 6 Months Last Year Custo…" at bounding box center [221, 119] width 205 height 153
click at [196, 170] on div "Date Range Last 7 Days Last 28 Days Last 3 Months Last 6 Months Last Year Custo…" at bounding box center [221, 119] width 205 height 153
